Goal: Information Seeking & Learning: Learn about a topic

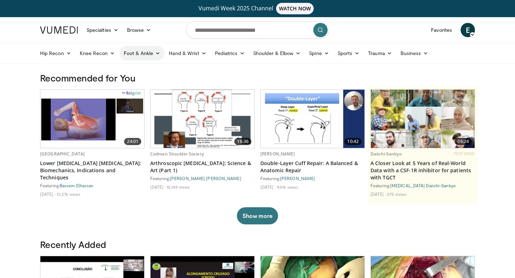
click at [147, 52] on link "Foot & Ankle" at bounding box center [141, 53] width 45 height 14
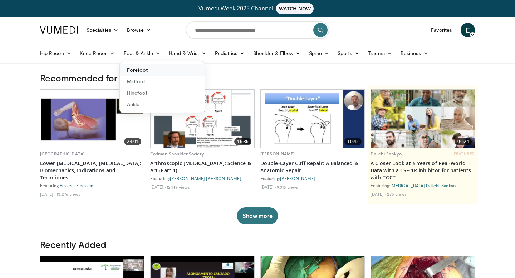
click at [147, 69] on link "Forefoot" at bounding box center [162, 69] width 85 height 11
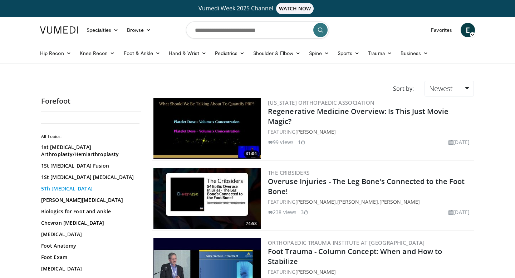
click at [73, 190] on link "5Th Metatarsal" at bounding box center [89, 188] width 97 height 7
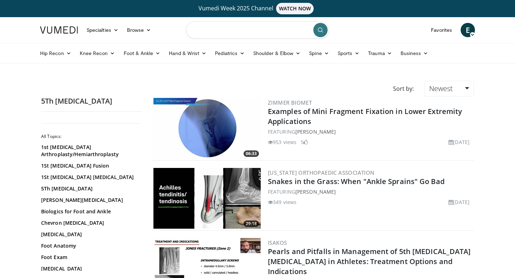
click at [264, 29] on input "Search topics, interventions" at bounding box center [257, 29] width 143 height 17
type input "**********"
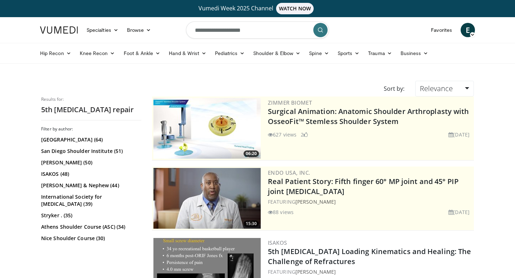
click at [258, 32] on input "**********" at bounding box center [257, 29] width 143 height 17
type input "**********"
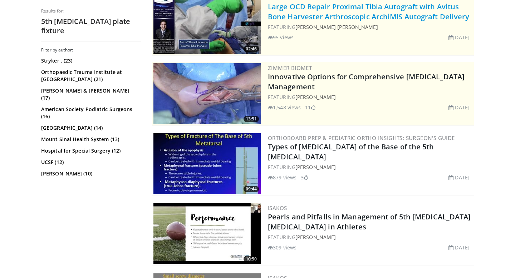
scroll to position [106, 0]
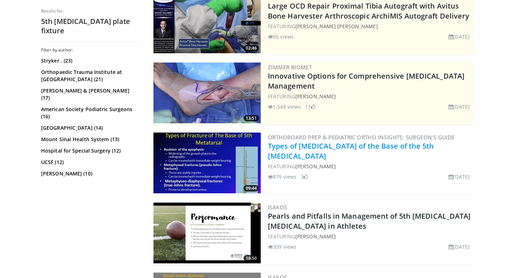
click at [300, 149] on link "Types of [MEDICAL_DATA] of the Base of the 5th [MEDICAL_DATA]" at bounding box center [351, 151] width 166 height 20
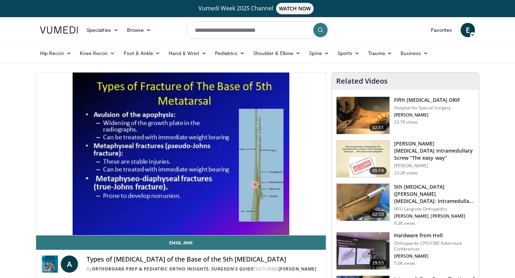
click at [419, 101] on h3 "Fifth [MEDICAL_DATA] ORIF" at bounding box center [427, 100] width 66 height 7
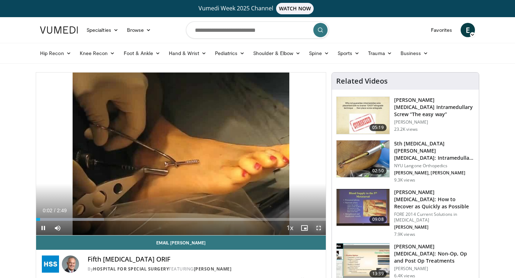
click at [319, 227] on span "Video Player" at bounding box center [319, 228] width 14 height 14
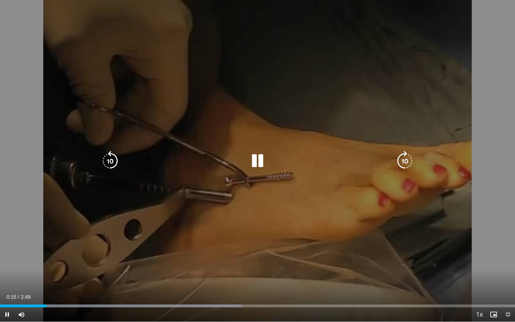
click at [247, 156] on div "Video Player" at bounding box center [257, 161] width 309 height 14
click at [254, 161] on icon "Video Player" at bounding box center [258, 161] width 20 height 20
click at [311, 140] on div "10 seconds Tap to unmute" at bounding box center [257, 161] width 515 height 322
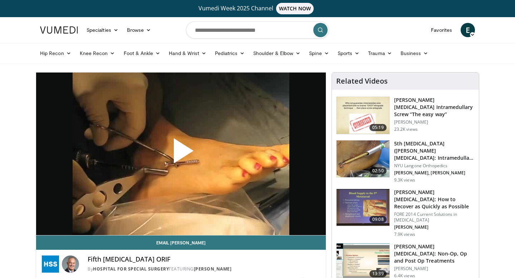
click at [181, 154] on span "Video Player" at bounding box center [181, 154] width 0 height 0
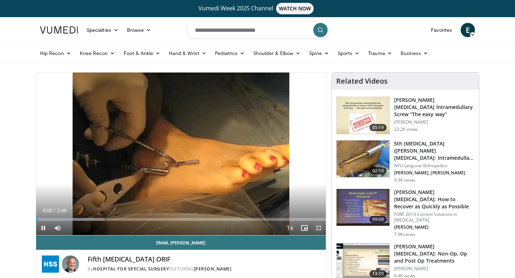
click at [320, 228] on span "Video Player" at bounding box center [319, 228] width 14 height 14
click at [321, 230] on span "Video Player" at bounding box center [319, 228] width 14 height 14
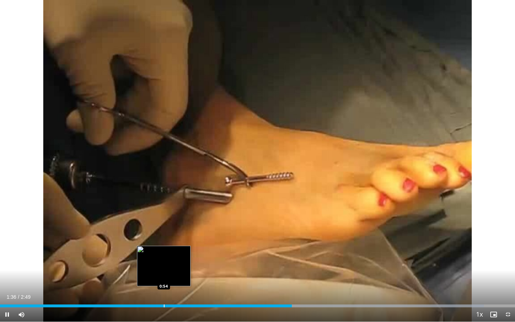
click at [164, 278] on div "Progress Bar" at bounding box center [164, 305] width 1 height 3
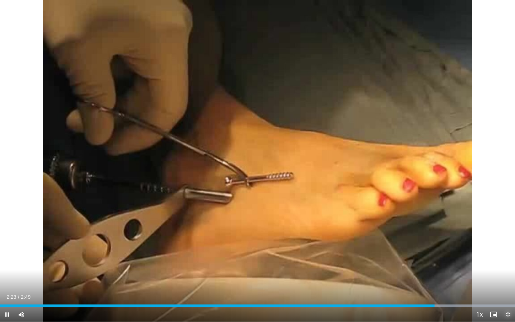
click at [507, 278] on span "Video Player" at bounding box center [508, 314] width 14 height 14
